Goal: Information Seeking & Learning: Learn about a topic

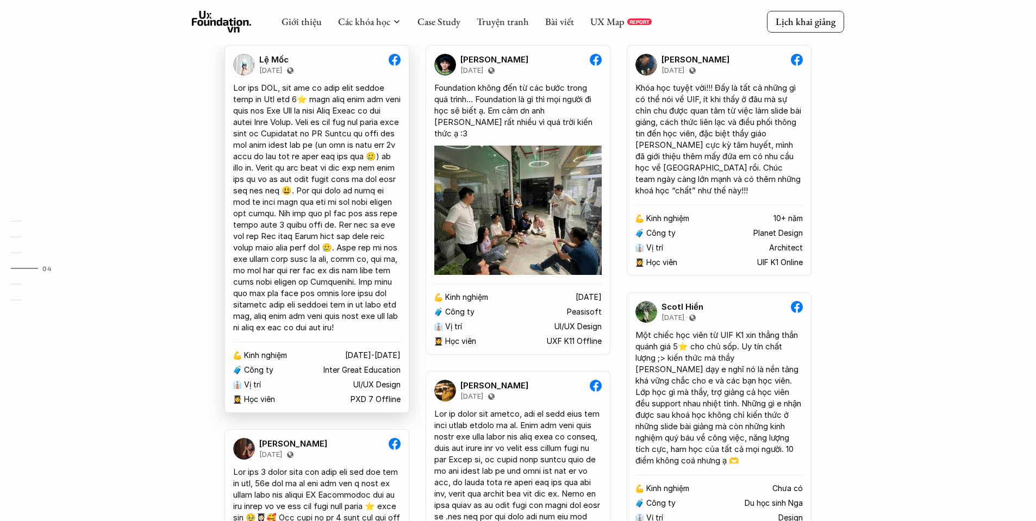
scroll to position [2114, 0]
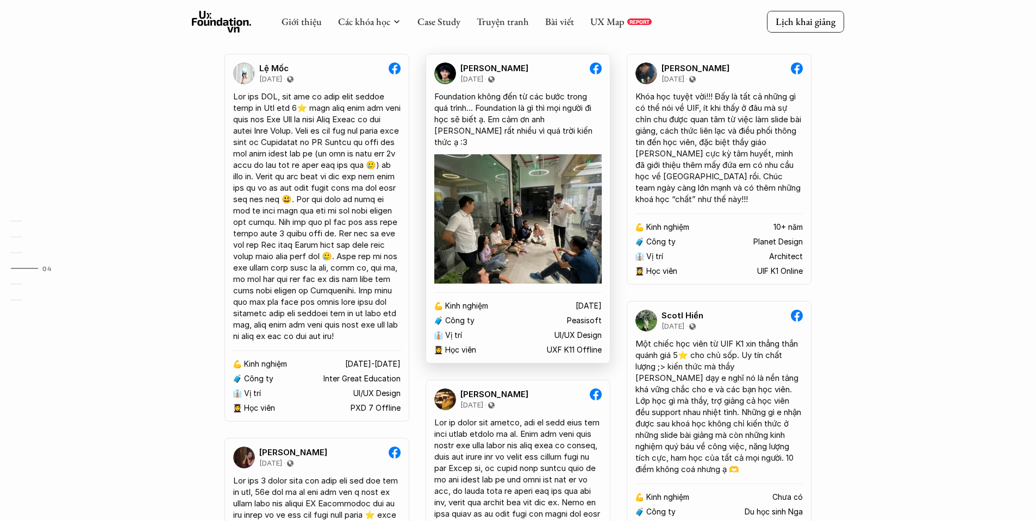
click at [473, 75] on p "[DATE]" at bounding box center [471, 79] width 23 height 9
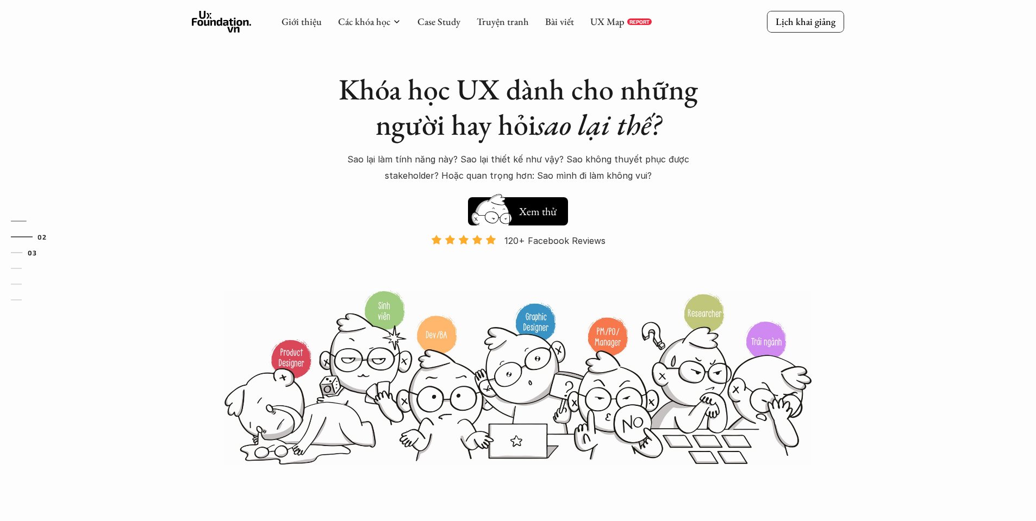
scroll to position [0, 0]
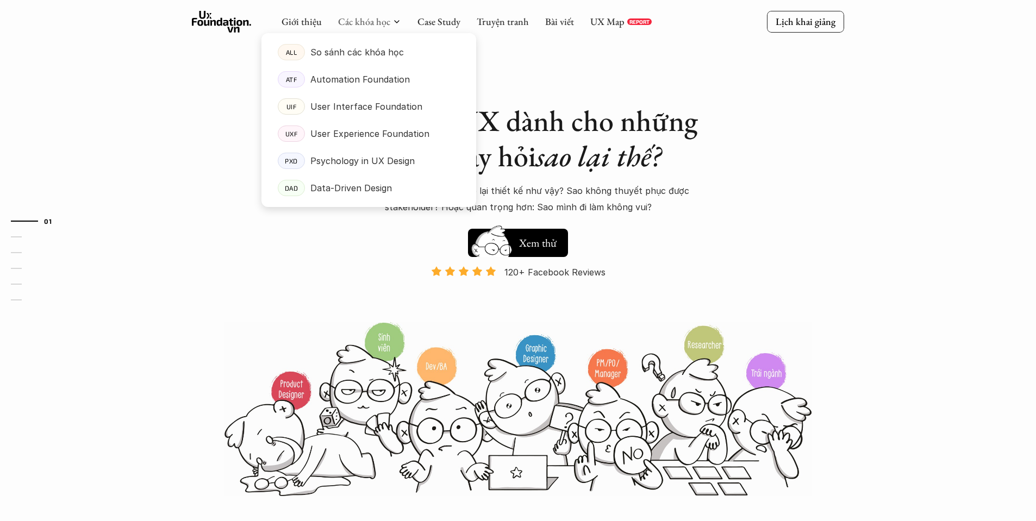
click at [375, 26] on div at bounding box center [368, 111] width 215 height 191
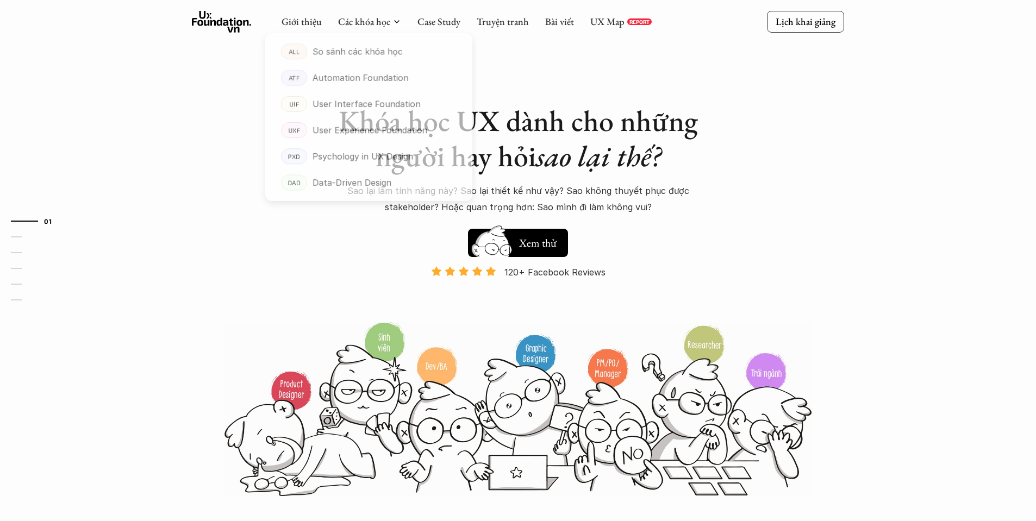
click at [364, 26] on div at bounding box center [368, 111] width 215 height 191
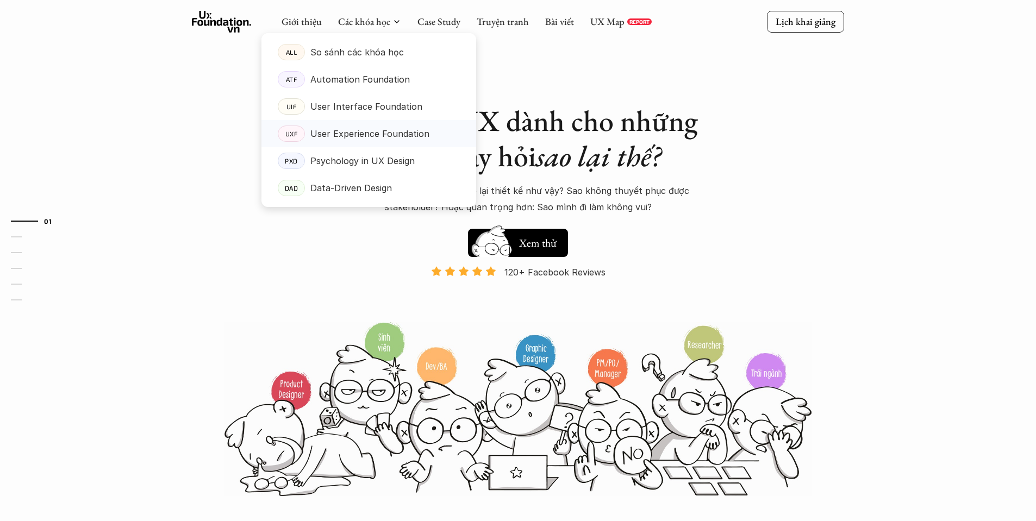
click at [324, 141] on p "User Experience Foundation" at bounding box center [369, 134] width 119 height 16
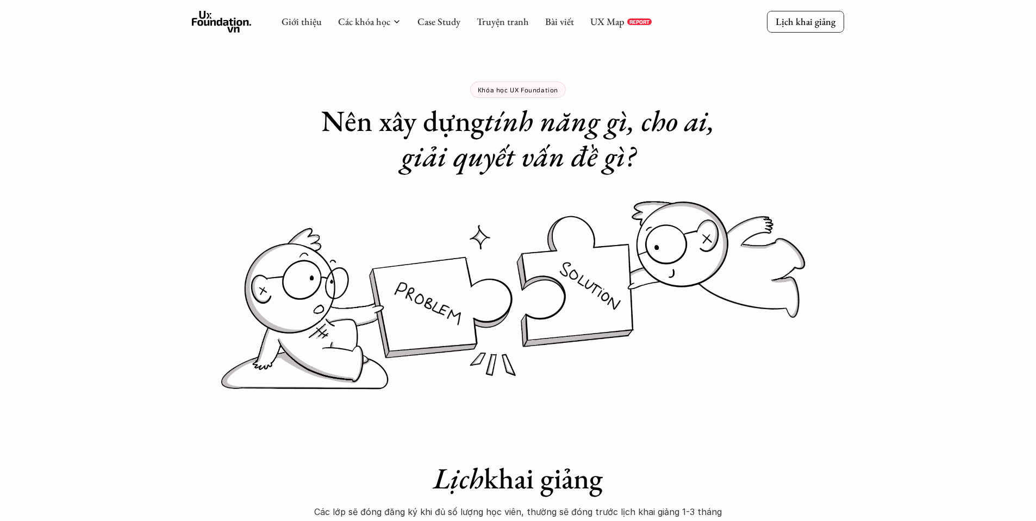
click at [229, 26] on icon at bounding box center [222, 22] width 60 height 22
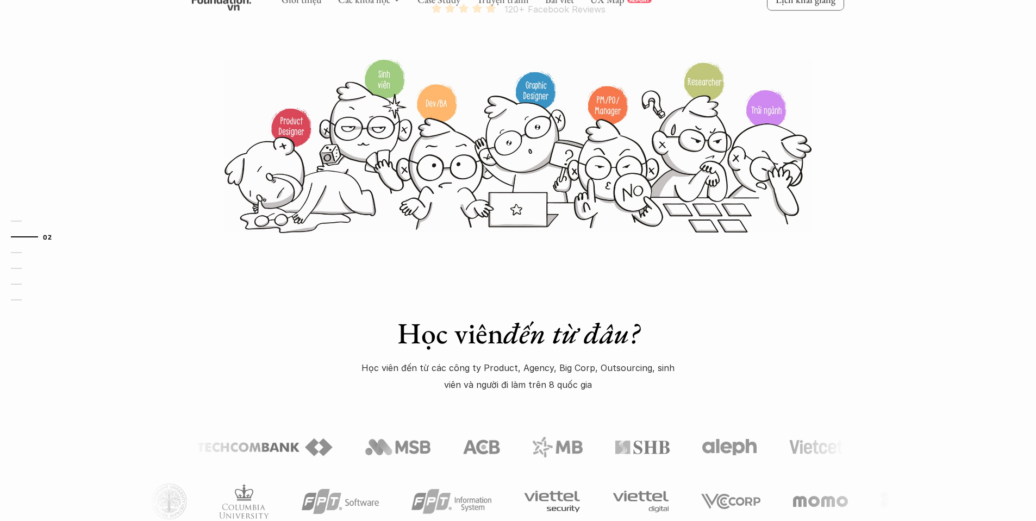
scroll to position [458, 0]
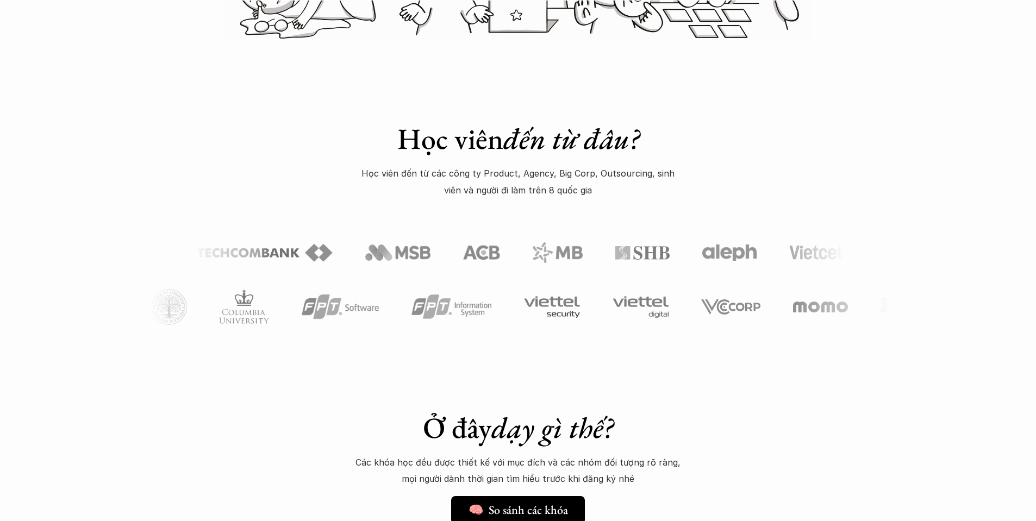
click at [119, 299] on img at bounding box center [89, 303] width 60 height 23
